Goal: Information Seeking & Learning: Learn about a topic

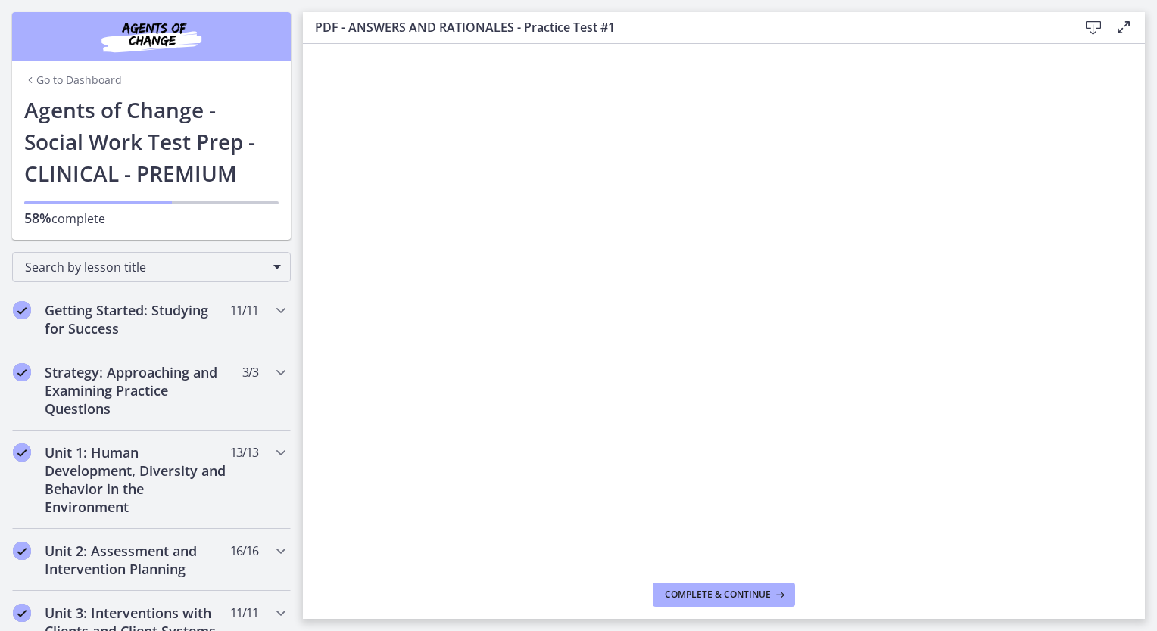
scroll to position [606, 0]
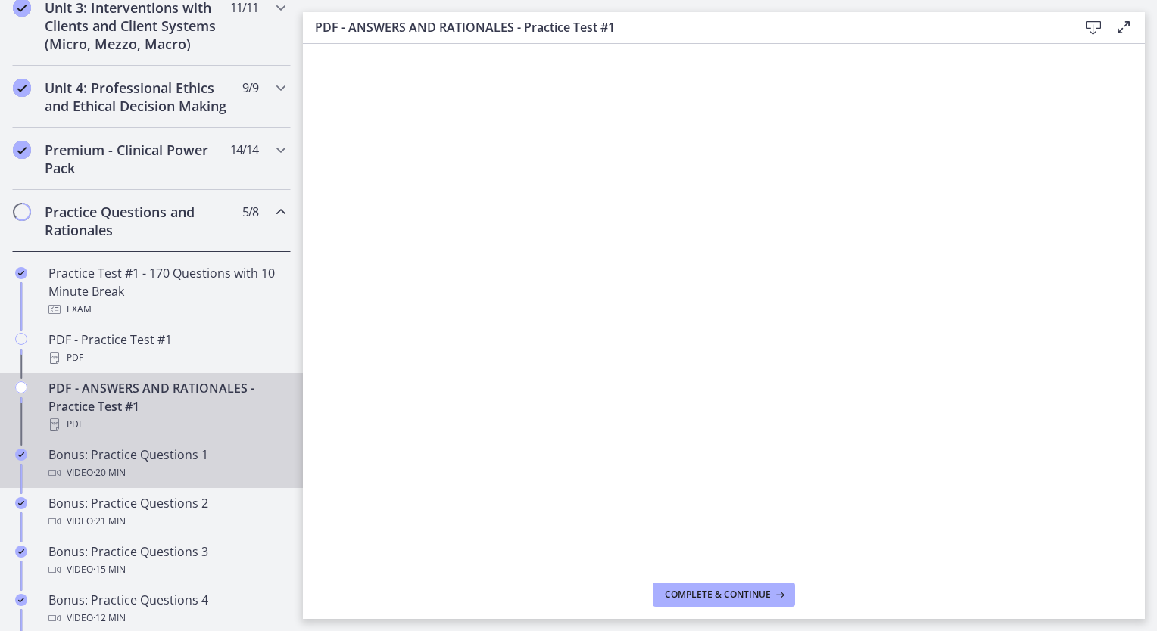
click at [167, 472] on div "Bonus: Practice Questions 1 Video · 20 min" at bounding box center [166, 464] width 236 height 36
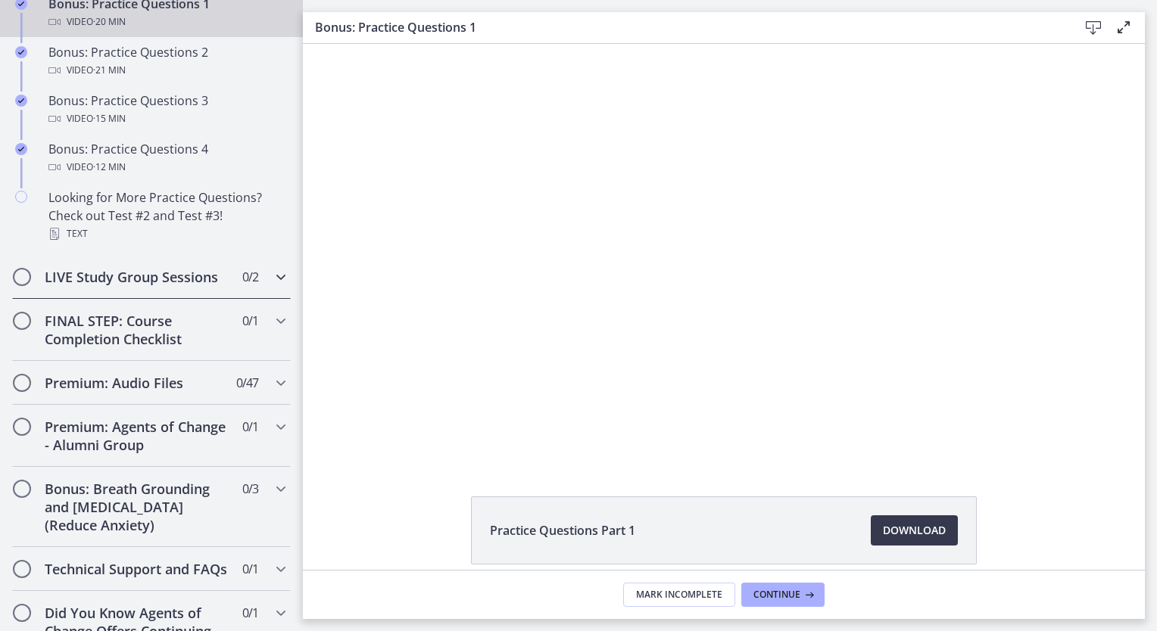
scroll to position [1060, 0]
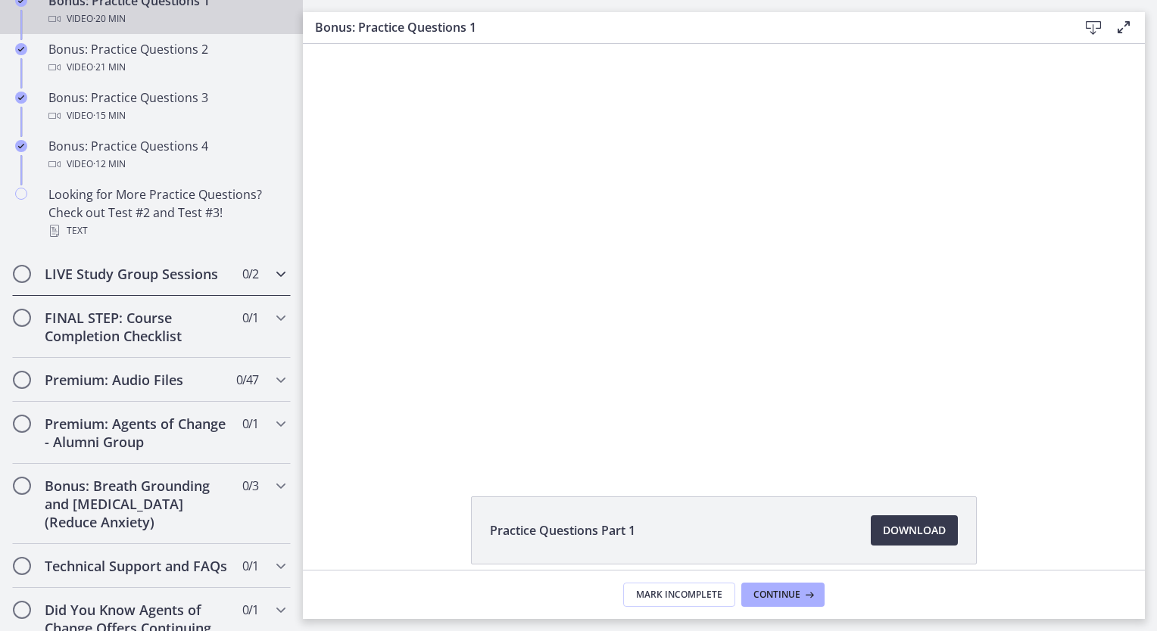
click at [146, 283] on h2 "LIVE Study Group Sessions" at bounding box center [137, 274] width 185 height 18
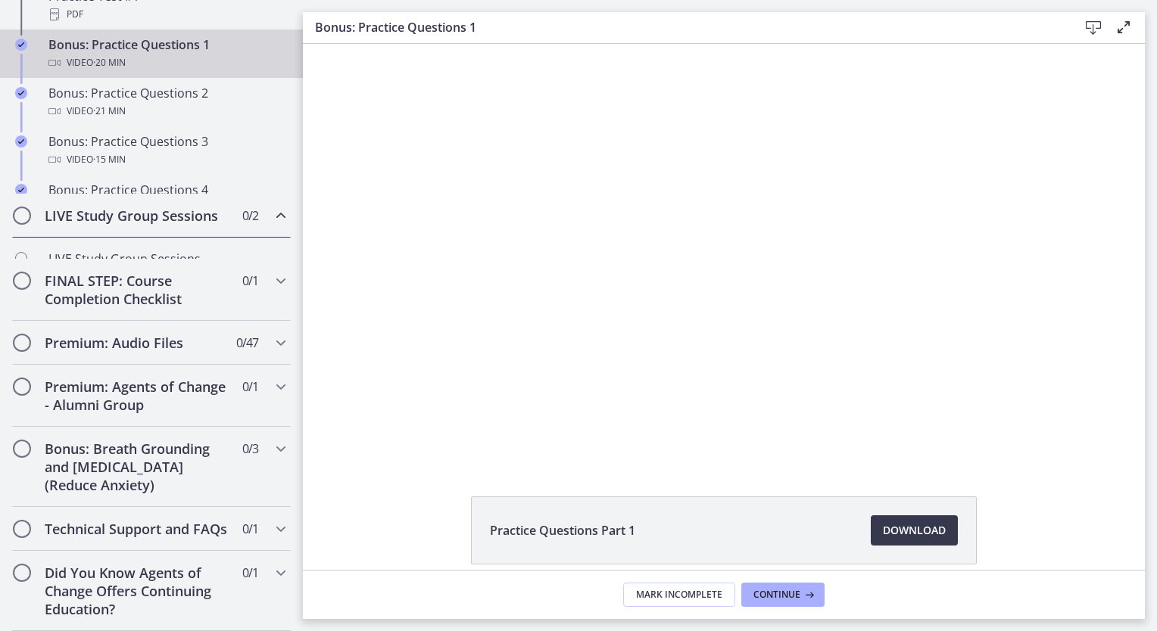
scroll to position [783, 0]
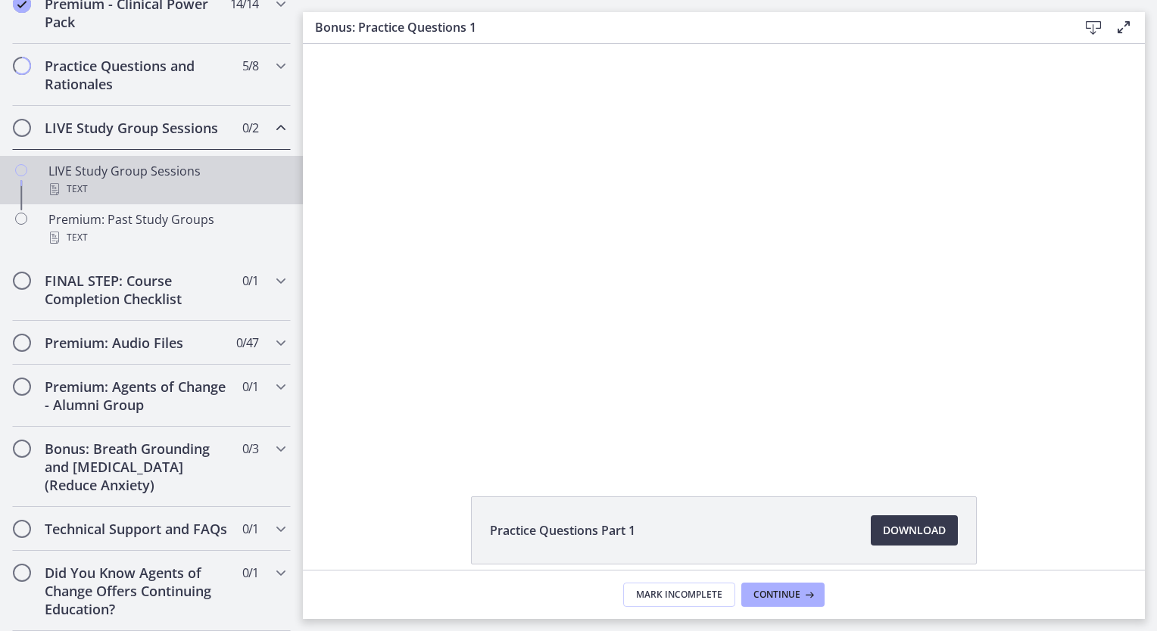
click at [161, 162] on div "LIVE Study Group Sessions Text" at bounding box center [166, 180] width 236 height 36
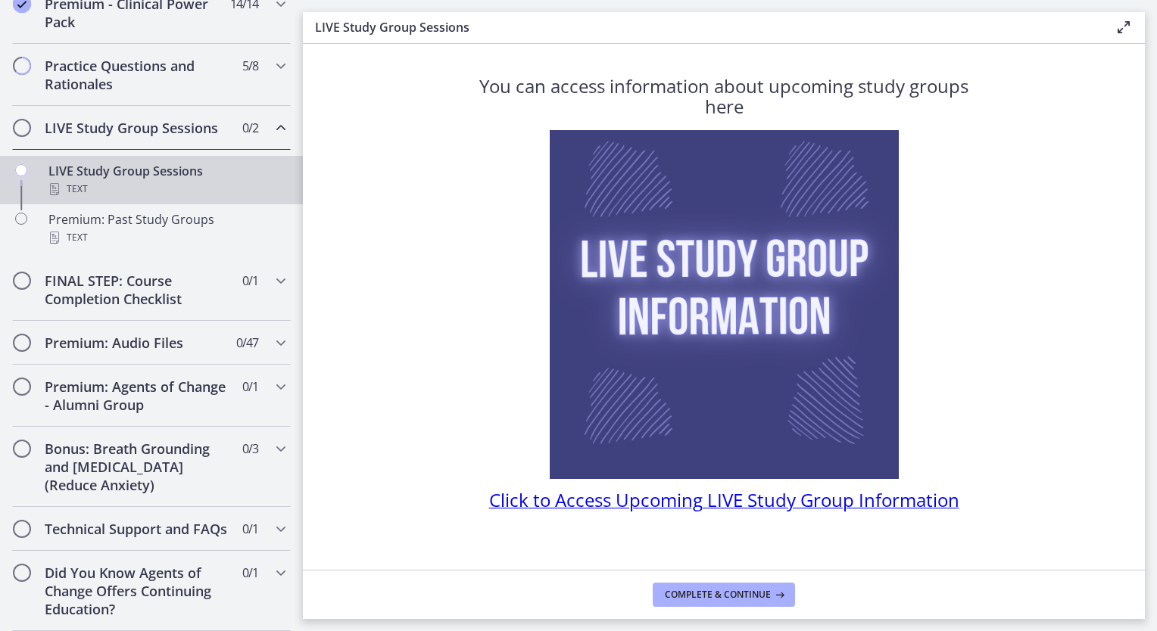
scroll to position [23, 0]
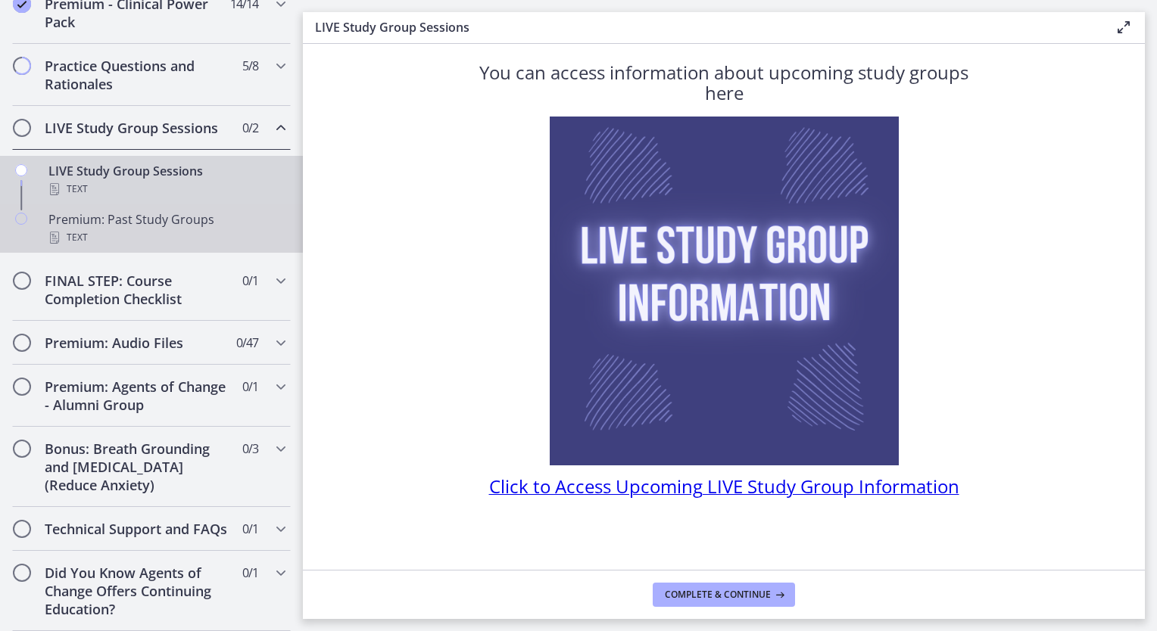
click at [118, 210] on div "Premium: Past Study Groups Text" at bounding box center [166, 228] width 236 height 36
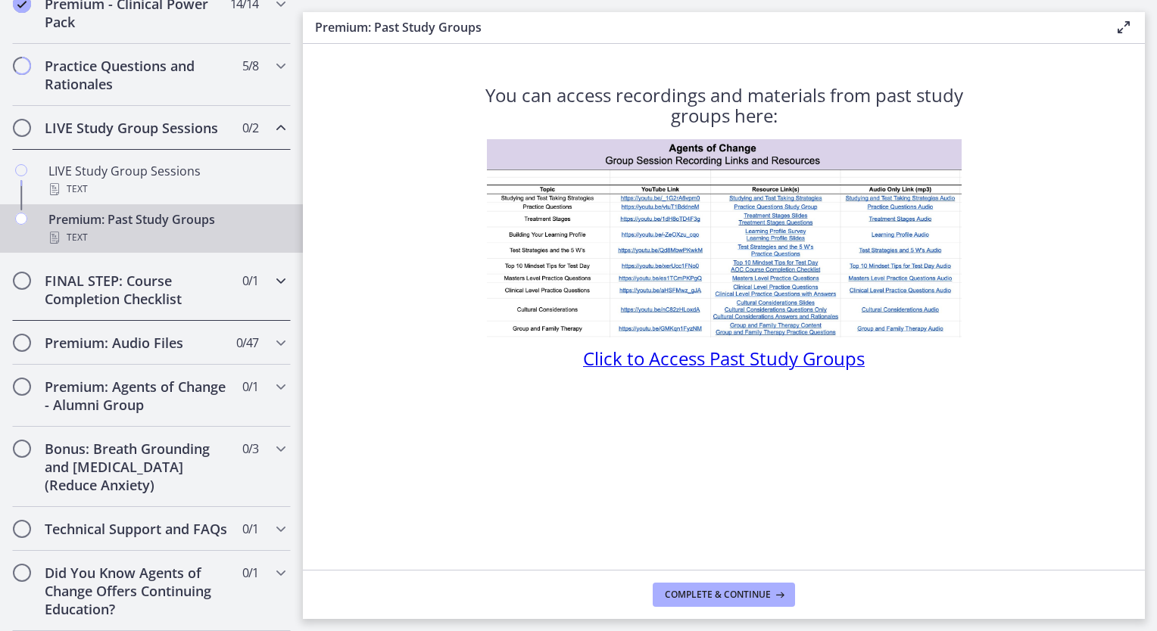
click at [112, 278] on h2 "FINAL STEP: Course Completion Checklist" at bounding box center [137, 290] width 185 height 36
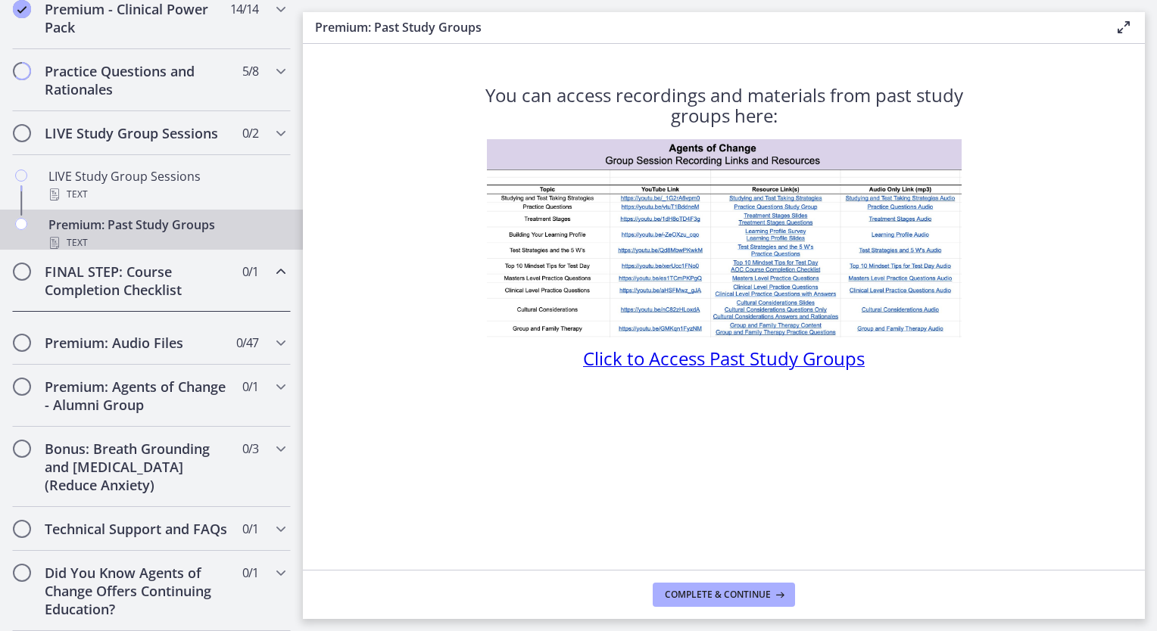
scroll to position [752, 0]
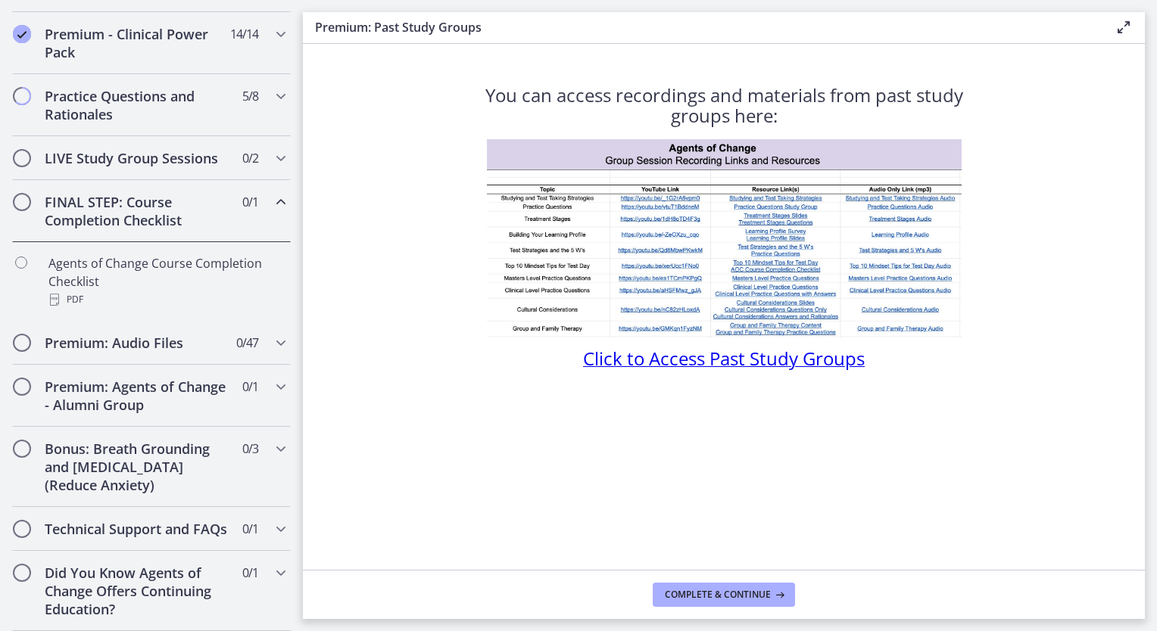
click at [124, 200] on h2 "FINAL STEP: Course Completion Checklist" at bounding box center [137, 211] width 185 height 36
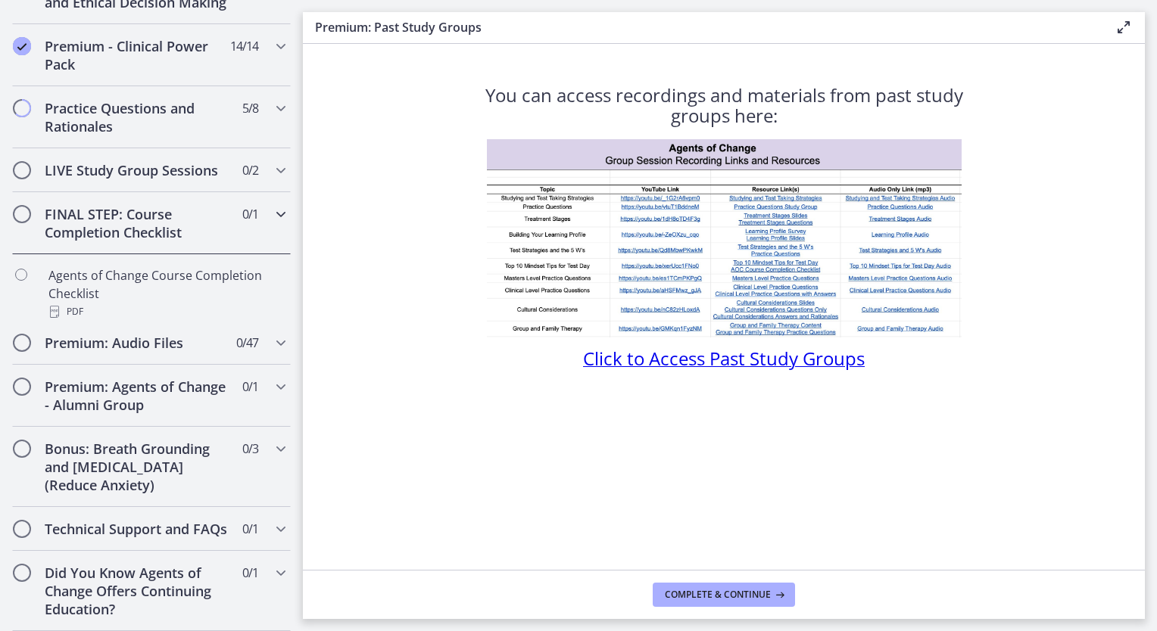
scroll to position [674, 0]
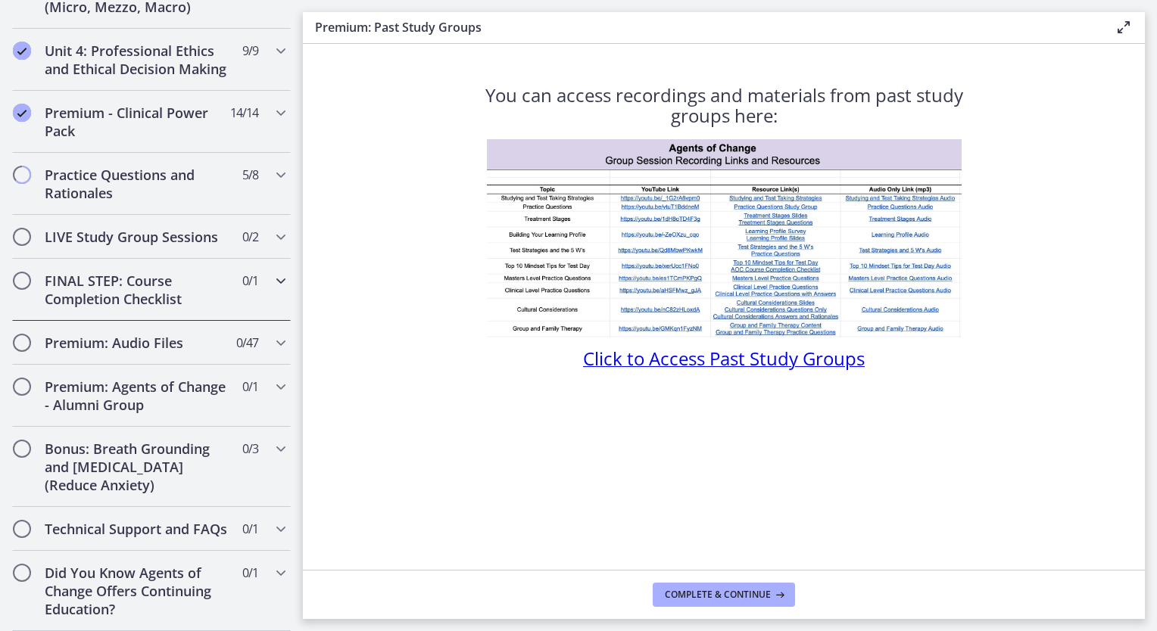
click at [272, 272] on icon "Chapters" at bounding box center [281, 281] width 18 height 18
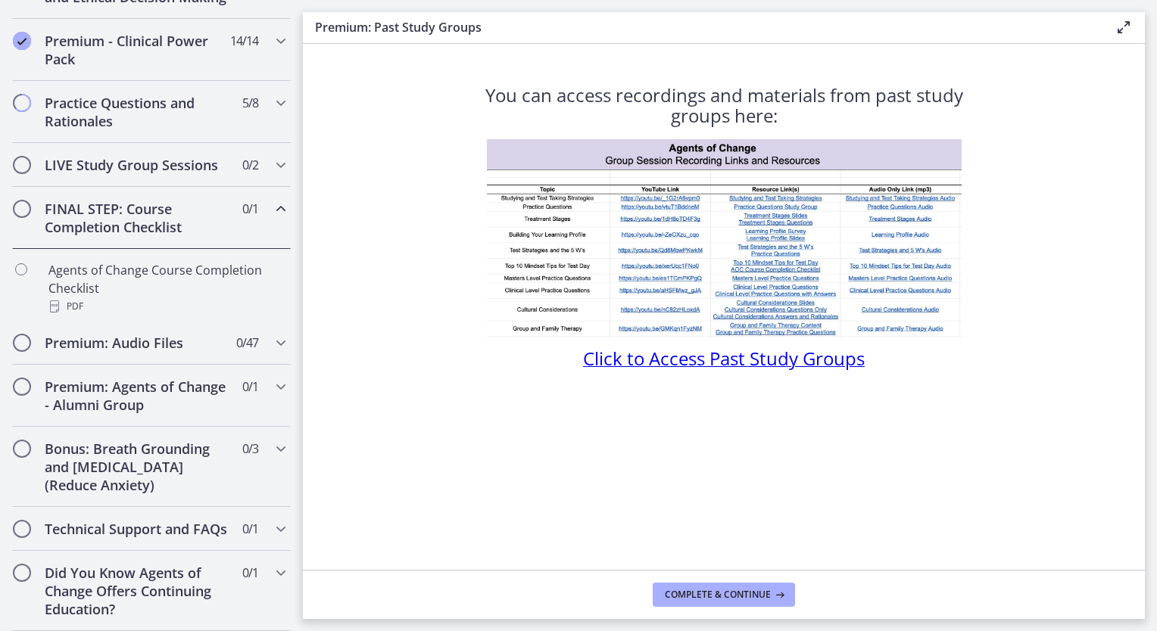
scroll to position [752, 0]
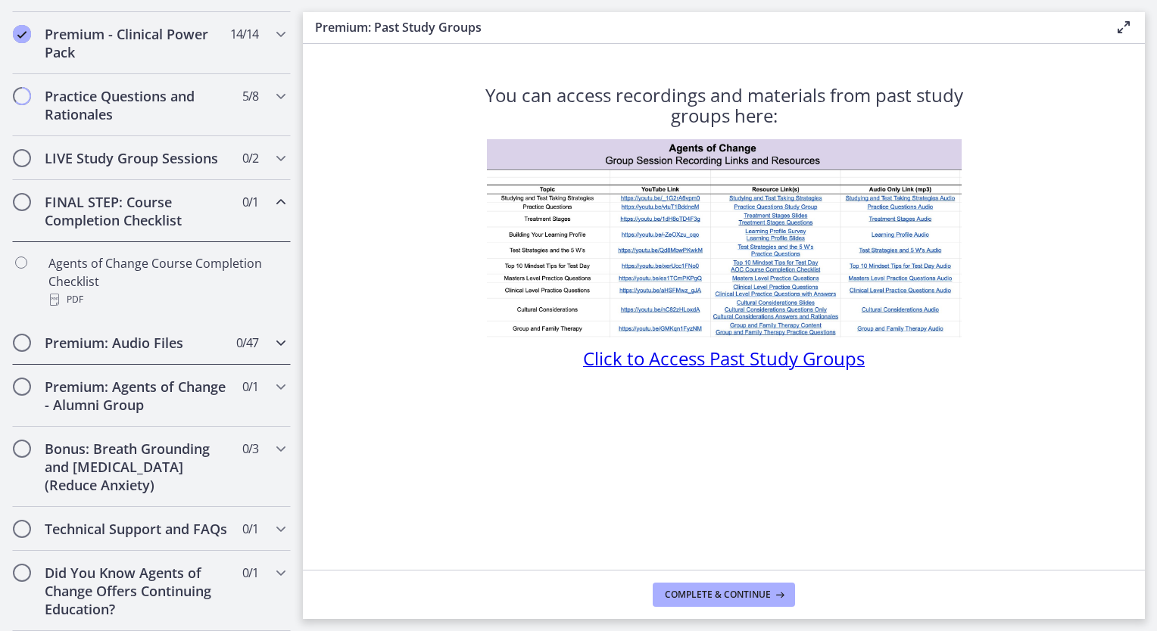
click at [109, 334] on h2 "Premium: Audio Files" at bounding box center [137, 343] width 185 height 18
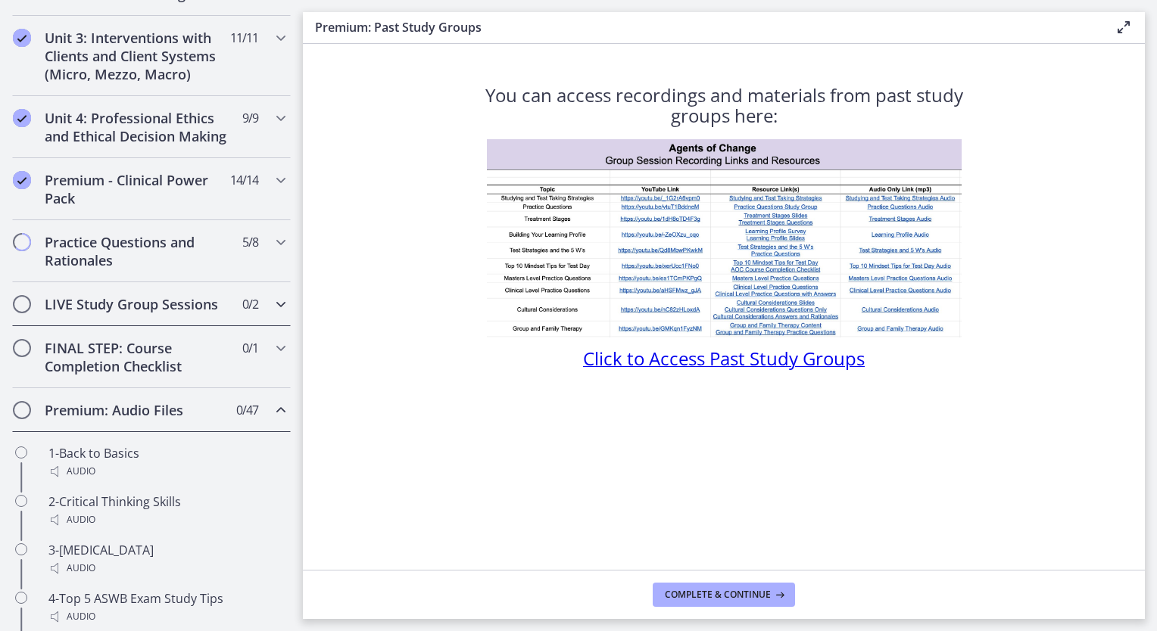
scroll to position [537, 0]
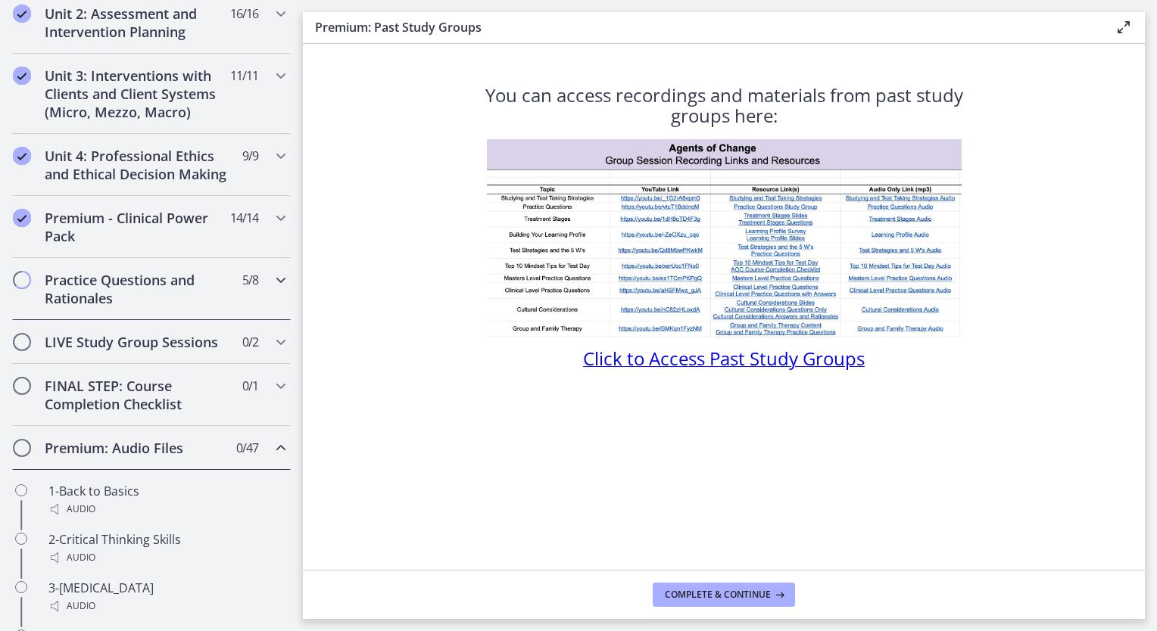
click at [112, 292] on h2 "Practice Questions and Rationales" at bounding box center [137, 289] width 185 height 36
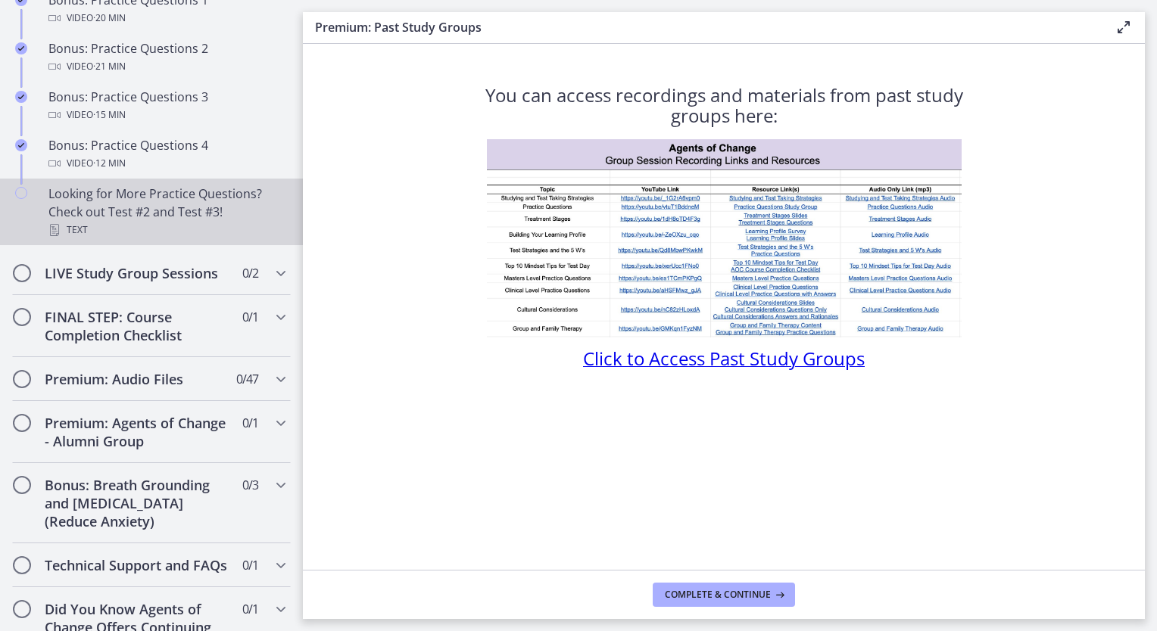
scroll to position [1067, 0]
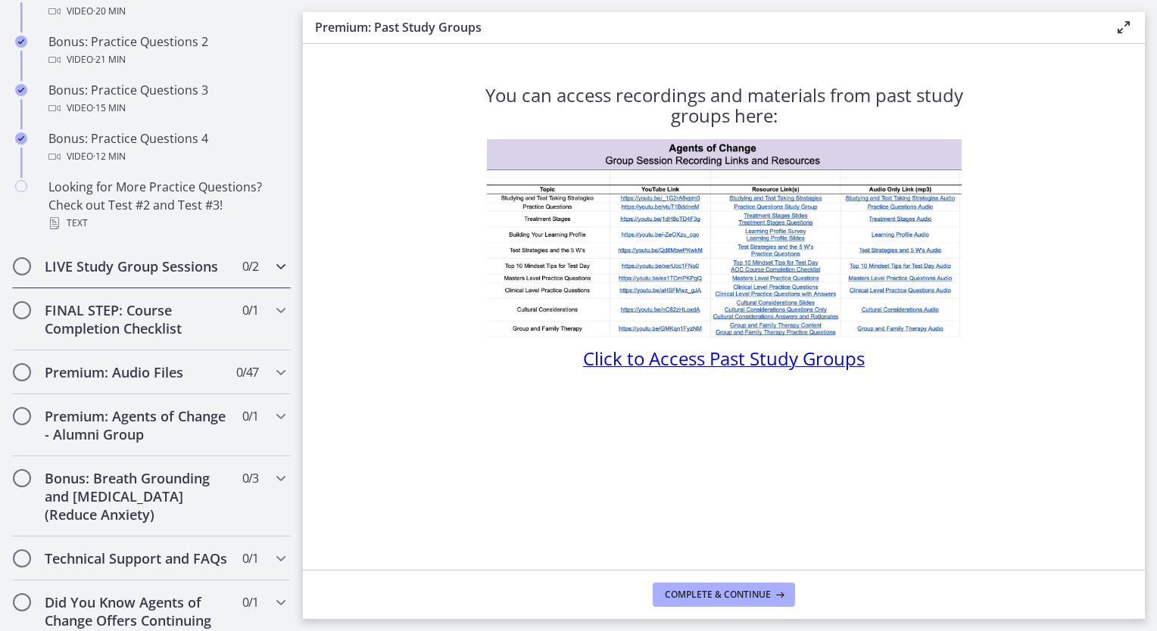
click at [130, 273] on h2 "LIVE Study Group Sessions" at bounding box center [137, 266] width 185 height 18
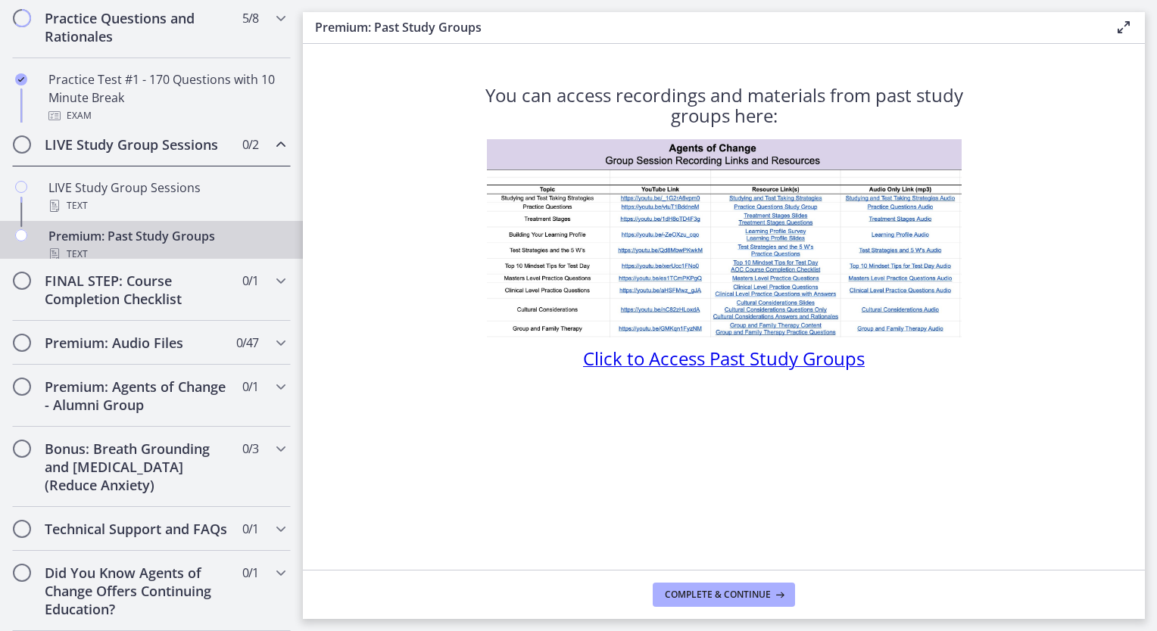
scroll to position [783, 0]
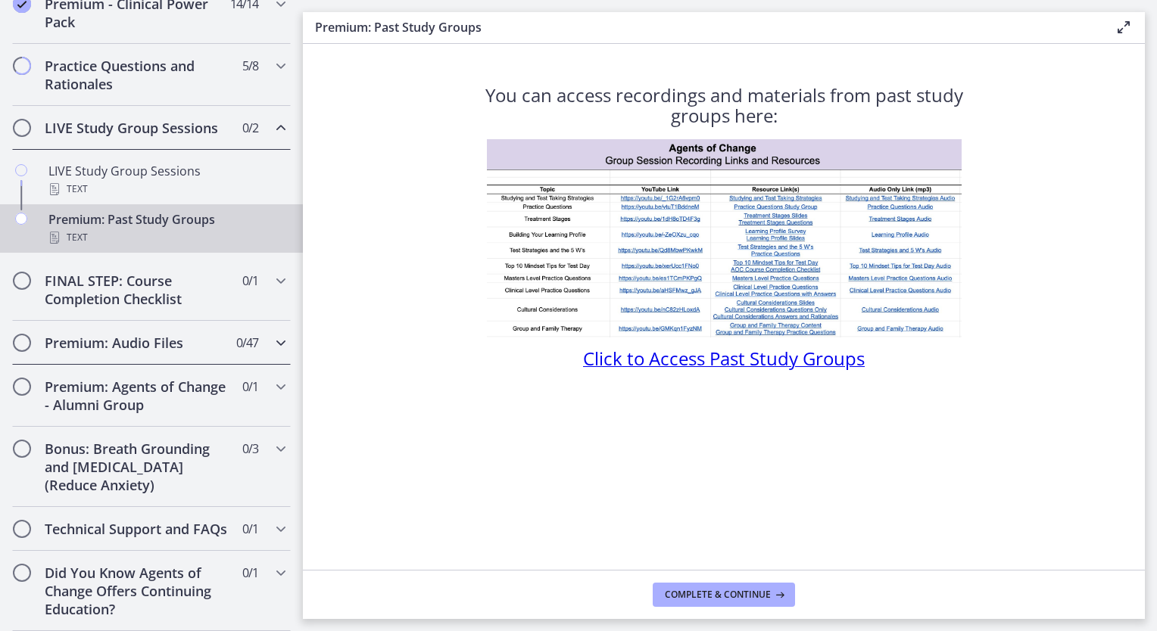
click at [92, 334] on h2 "Premium: Audio Files" at bounding box center [137, 343] width 185 height 18
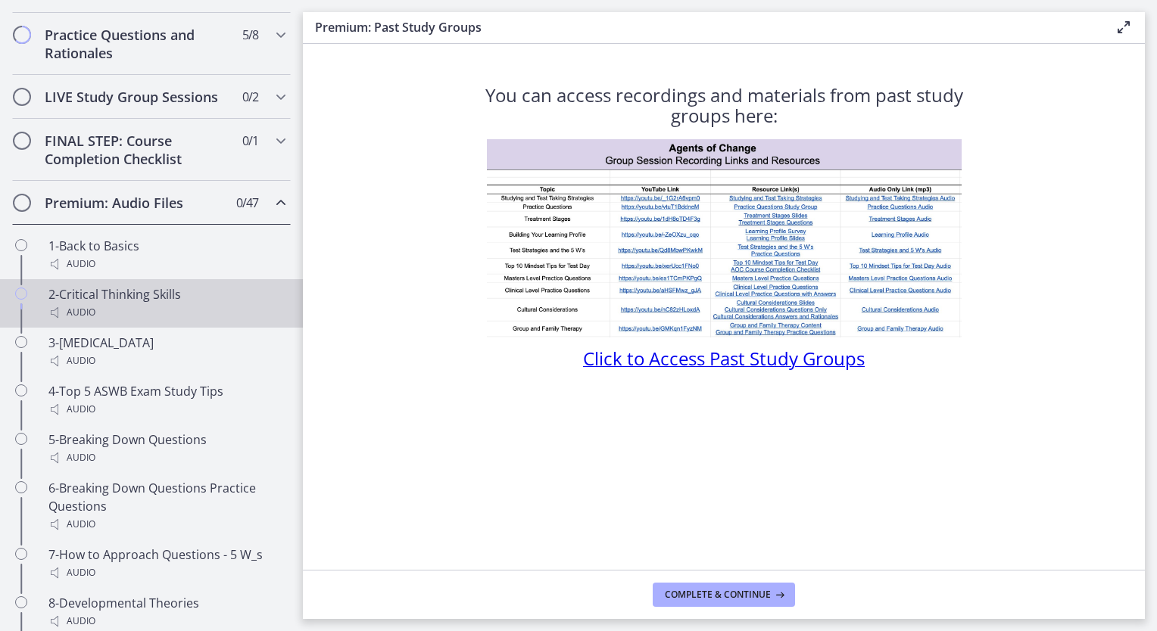
click at [90, 307] on div "2-Critical Thinking Skills Audio" at bounding box center [166, 303] width 236 height 36
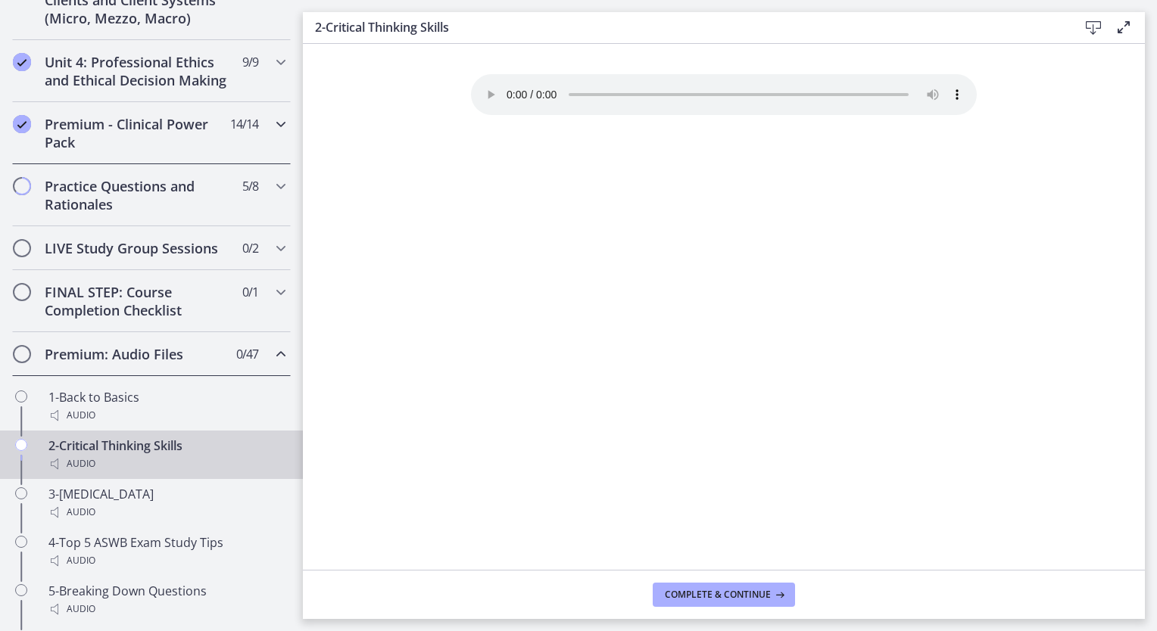
scroll to position [858, 0]
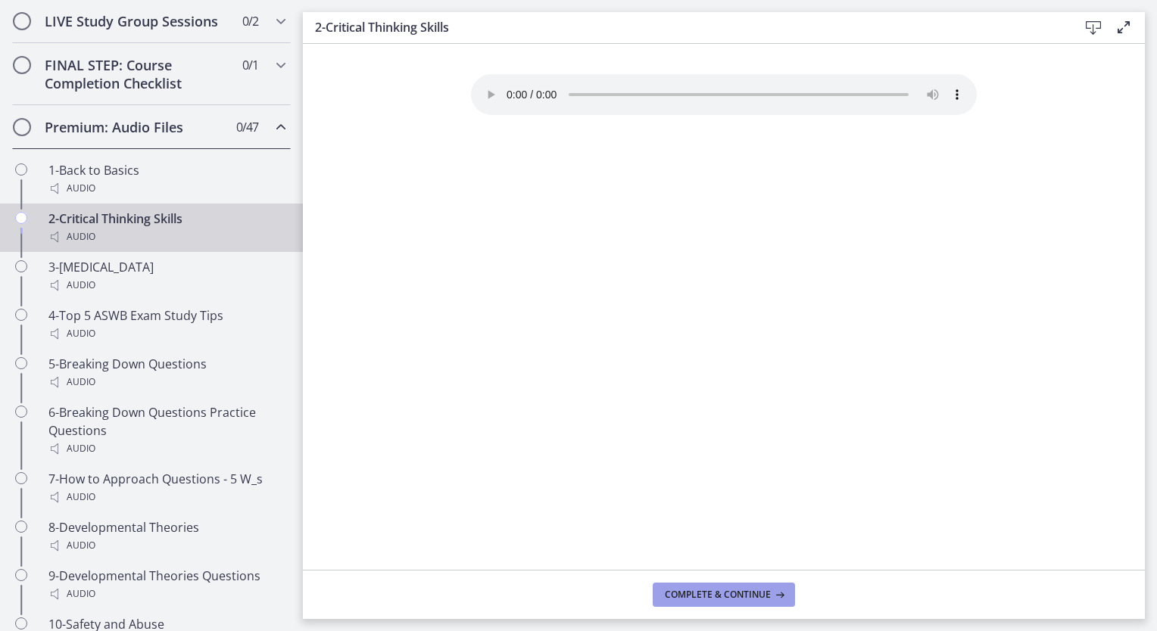
drag, startPoint x: 743, startPoint y: 592, endPoint x: 738, endPoint y: 577, distance: 15.8
click at [743, 593] on span "Complete & continue" at bounding box center [718, 595] width 106 height 12
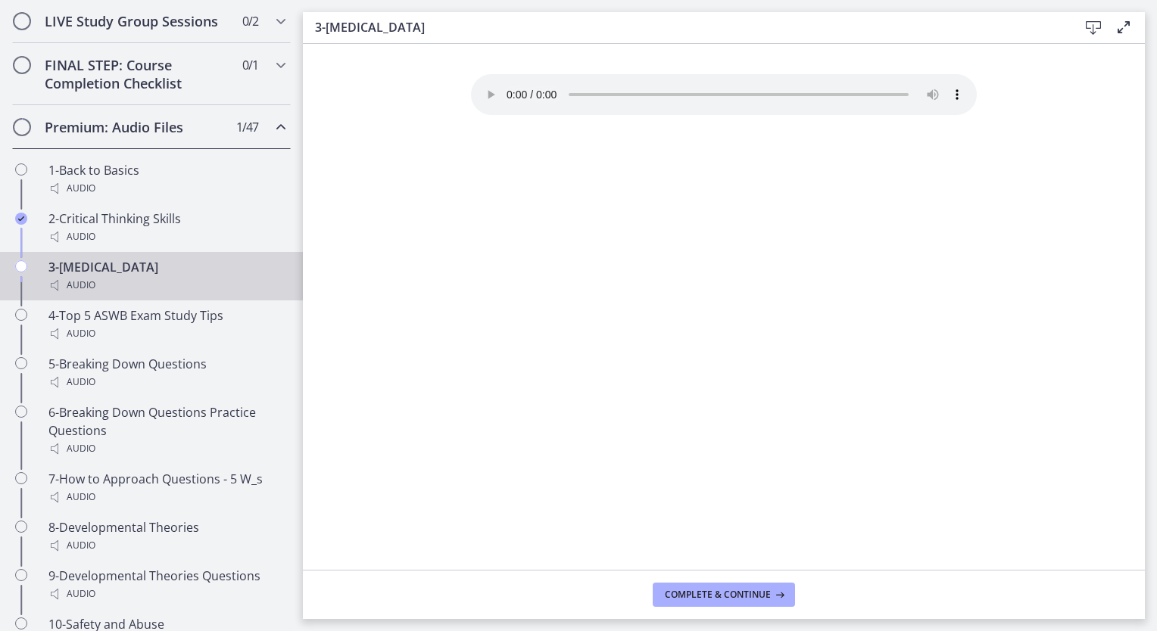
click at [783, 293] on div "Your browser doesn't support the audio element. Download it here" at bounding box center [724, 322] width 530 height 496
